Goal: Check status: Check status

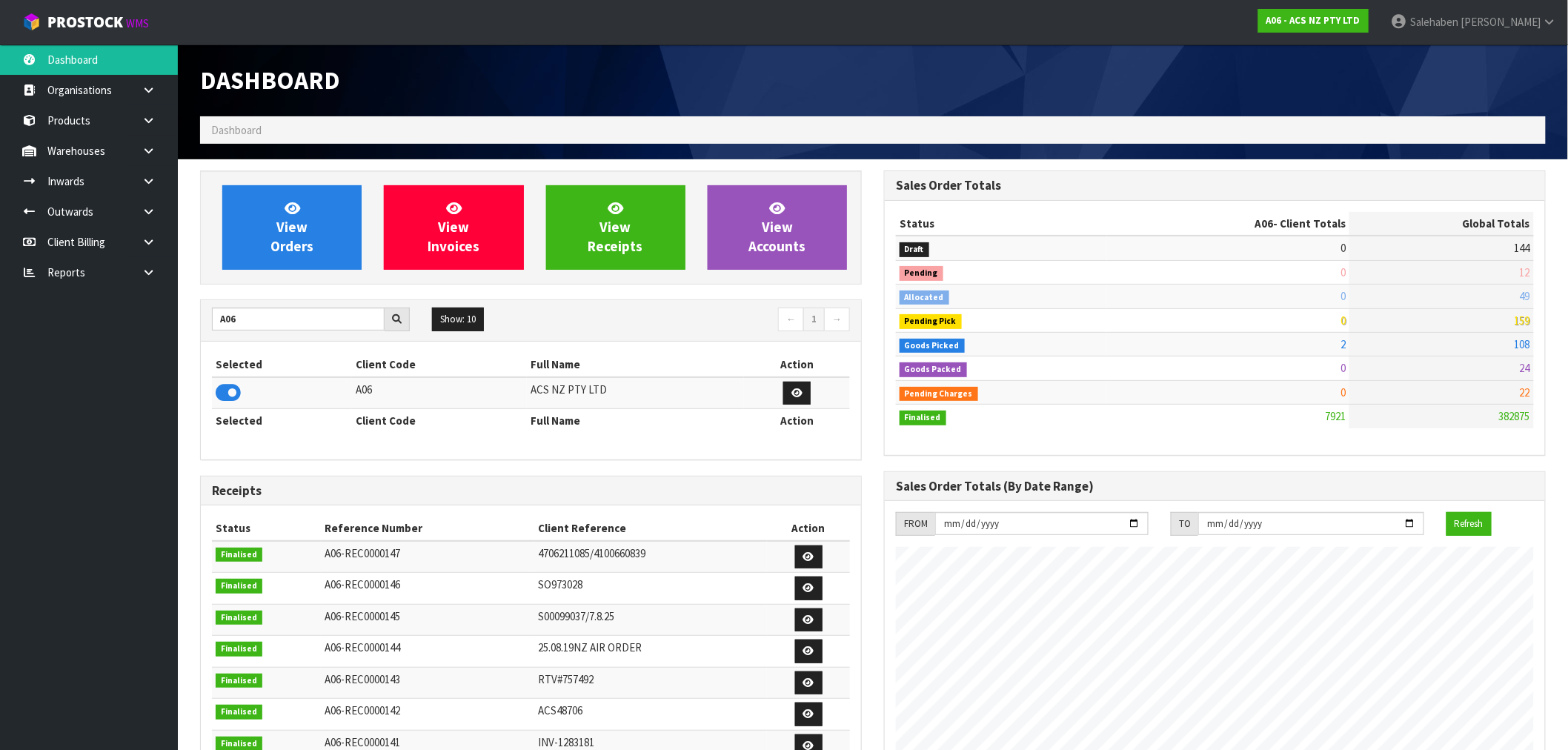
scroll to position [1123, 684]
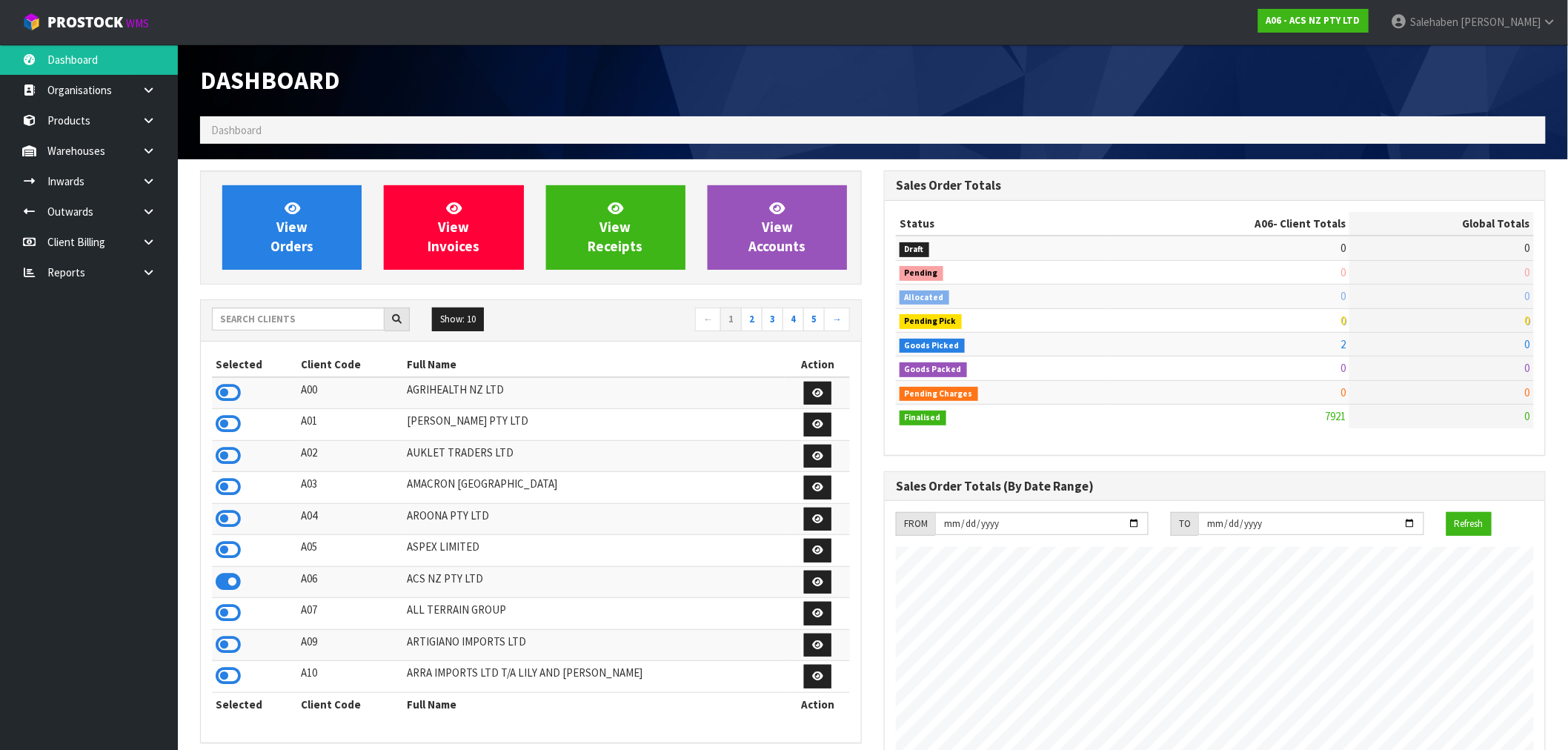
scroll to position [1123, 684]
click at [274, 315] on input "text" at bounding box center [298, 318] width 172 height 23
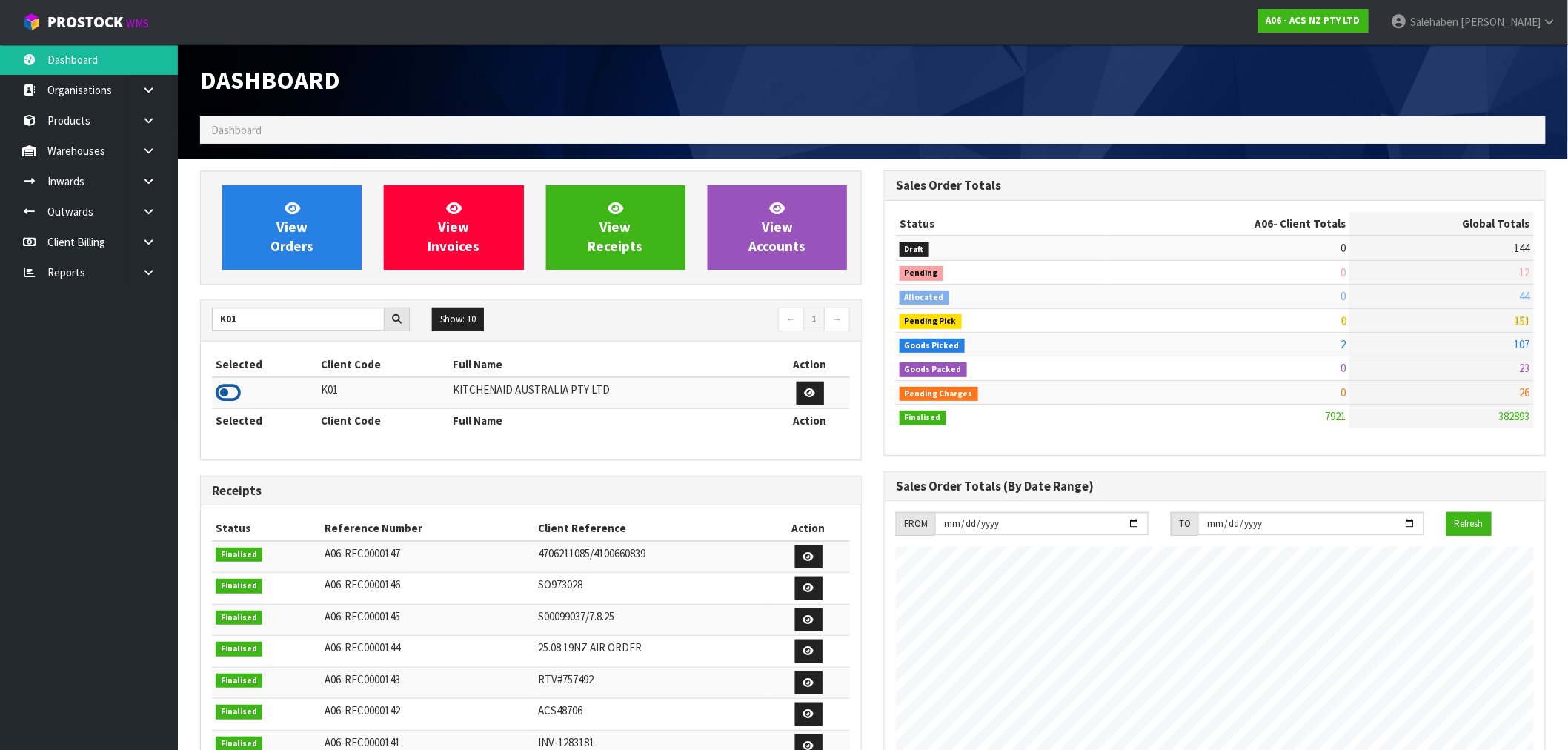
click at [226, 400] on icon at bounding box center [227, 393] width 25 height 22
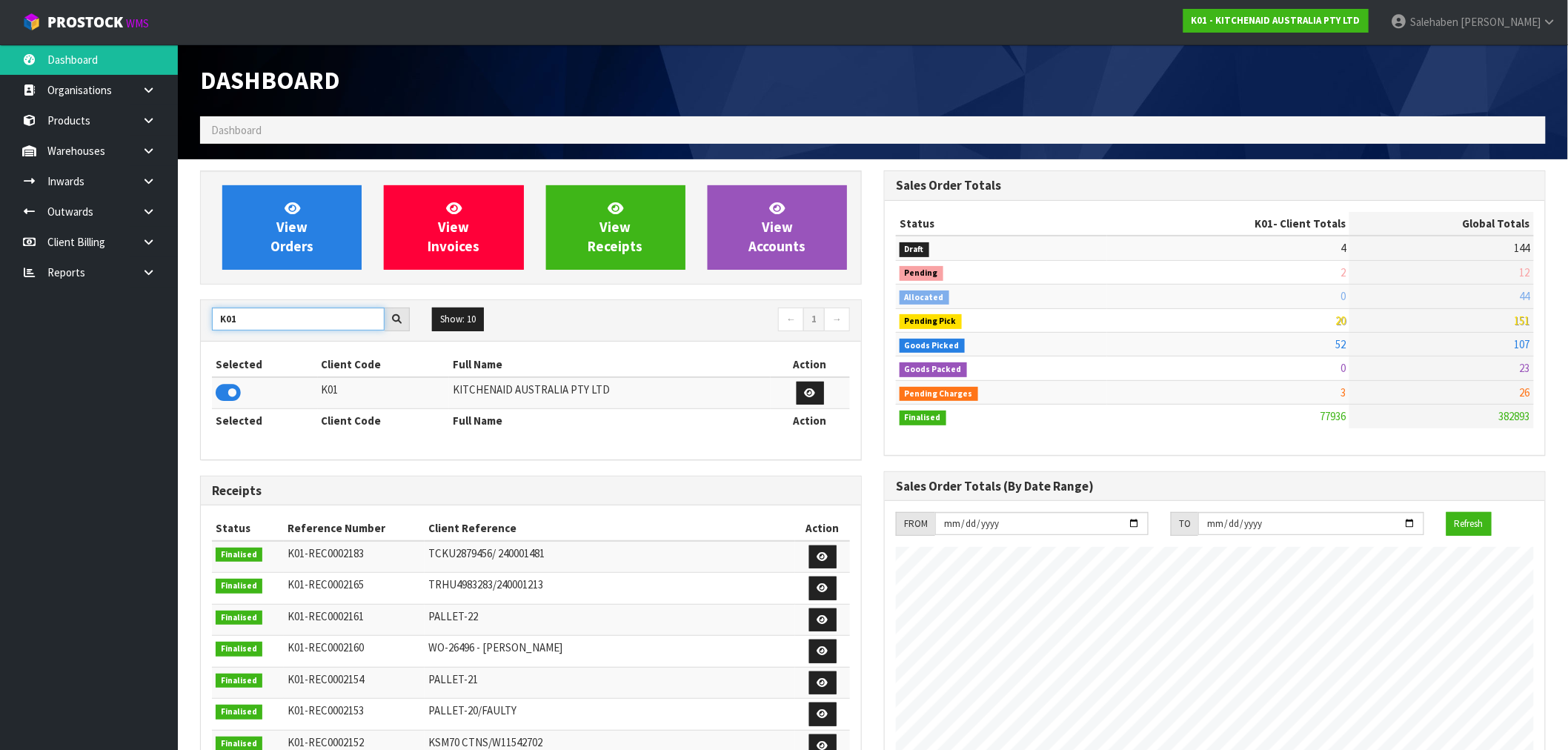
drag, startPoint x: 189, startPoint y: 341, endPoint x: 179, endPoint y: 343, distance: 10.2
click at [179, 343] on section "View Orders View Invoices View Receipts View Accounts K01 Show: 10 5 10 25 50 ←…" at bounding box center [872, 732] width 1391 height 1146
type input "J02"
click at [234, 390] on icon at bounding box center [227, 393] width 25 height 22
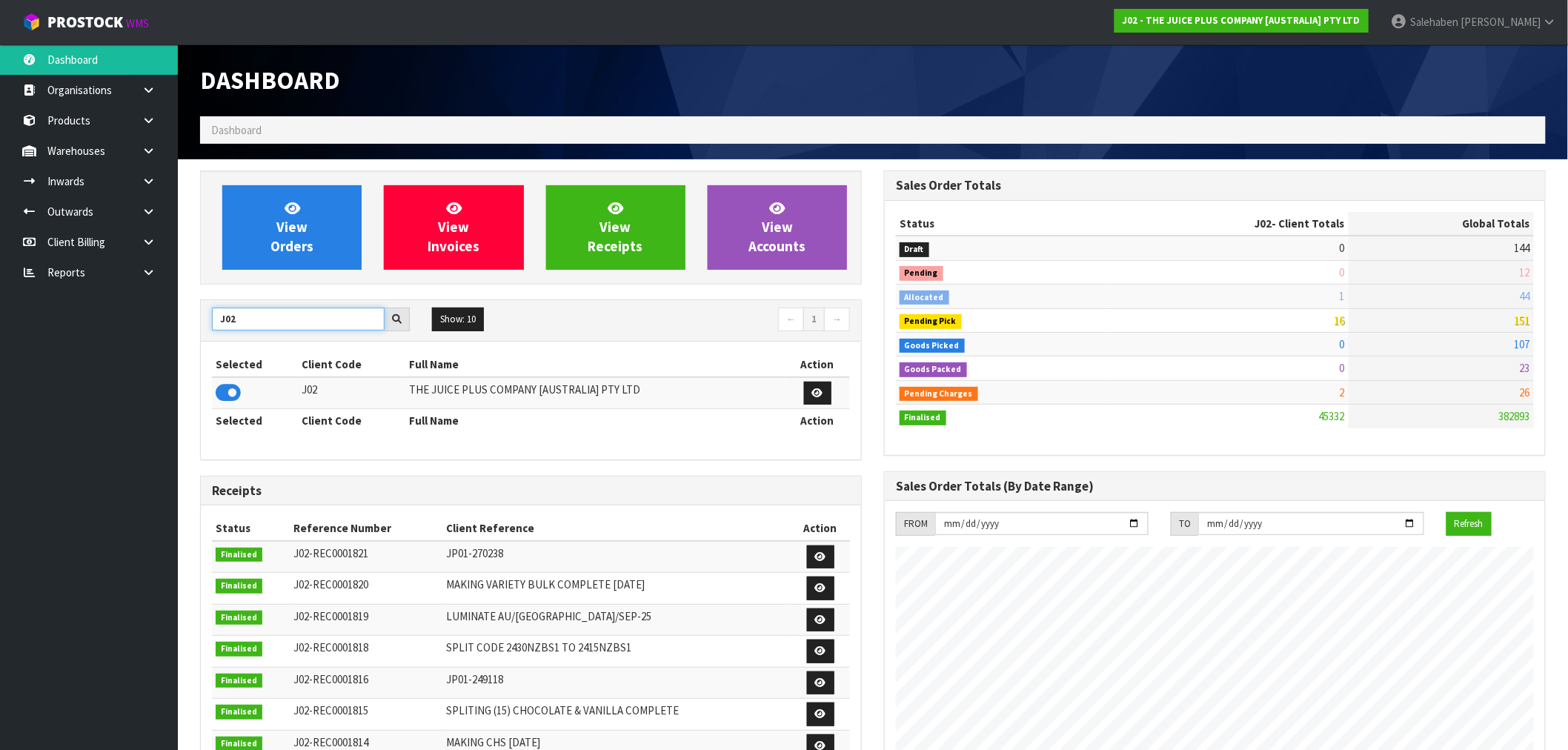
drag, startPoint x: 246, startPoint y: 320, endPoint x: 205, endPoint y: 323, distance: 41.1
click at [205, 323] on div "J02" at bounding box center [310, 319] width 220 height 24
